Goal: Share content

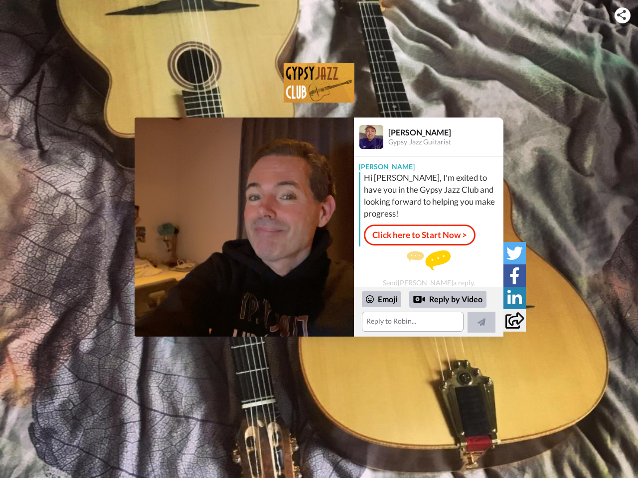
click at [622, 15] on img at bounding box center [621, 15] width 9 height 10
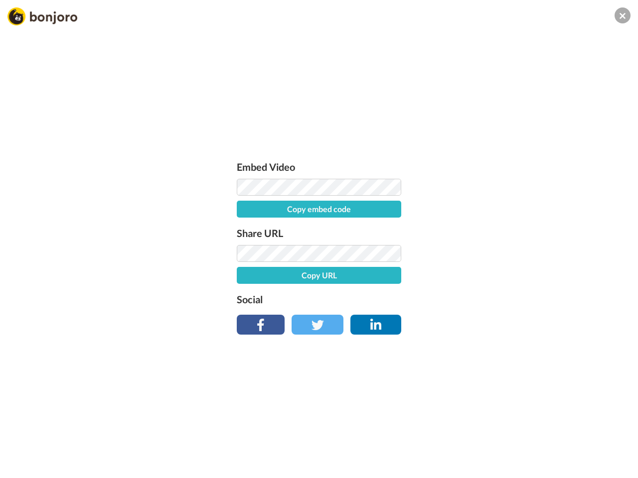
click at [244, 227] on label "Share URL" at bounding box center [319, 233] width 164 height 16
click at [429, 312] on div "Embed Video Copy embed code Share URL Copy URL Social" at bounding box center [319, 293] width 638 height 478
click at [382, 300] on label "Social" at bounding box center [319, 300] width 164 height 16
click at [448, 300] on div "Embed Video Copy embed code Share URL Copy URL Social" at bounding box center [319, 293] width 638 height 478
click at [481, 322] on div "Embed Video Copy embed code Share URL Copy URL Social" at bounding box center [319, 293] width 638 height 478
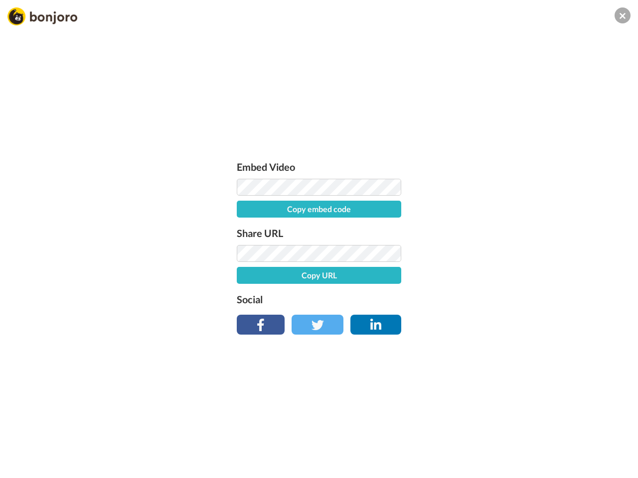
click at [514, 253] on div "Embed Video Copy embed code Share URL Copy URL Social" at bounding box center [319, 293] width 638 height 478
click at [514, 276] on div "Embed Video Copy embed code Share URL Copy URL Social" at bounding box center [319, 293] width 638 height 478
click at [514, 298] on div "Embed Video Copy embed code Share URL Copy URL Social" at bounding box center [319, 293] width 638 height 478
click at [514, 320] on div "Embed Video Copy embed code Share URL Copy URL Social" at bounding box center [319, 293] width 638 height 478
